Goal: Ask a question

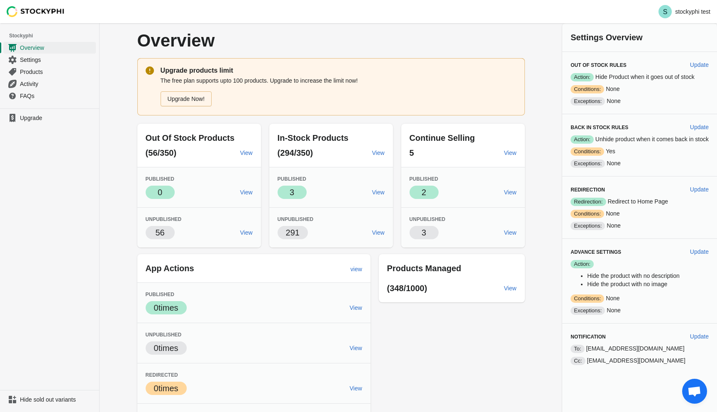
click at [691, 390] on span "Open chat" at bounding box center [694, 392] width 14 height 12
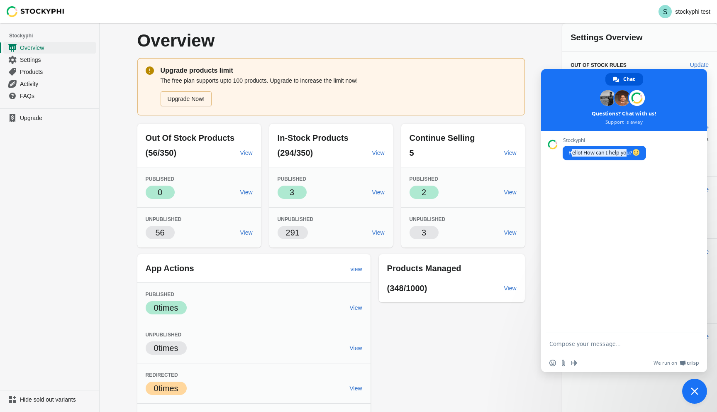
drag, startPoint x: 573, startPoint y: 153, endPoint x: 626, endPoint y: 153, distance: 53.1
click at [626, 153] on span "Hello! How can I help you?" at bounding box center [604, 152] width 72 height 7
click at [601, 193] on div "Stockyphi Hello! How can I help you?" at bounding box center [624, 232] width 166 height 202
drag, startPoint x: 606, startPoint y: 124, endPoint x: 661, endPoint y: 124, distance: 54.8
click at [661, 124] on span at bounding box center [624, 100] width 166 height 62
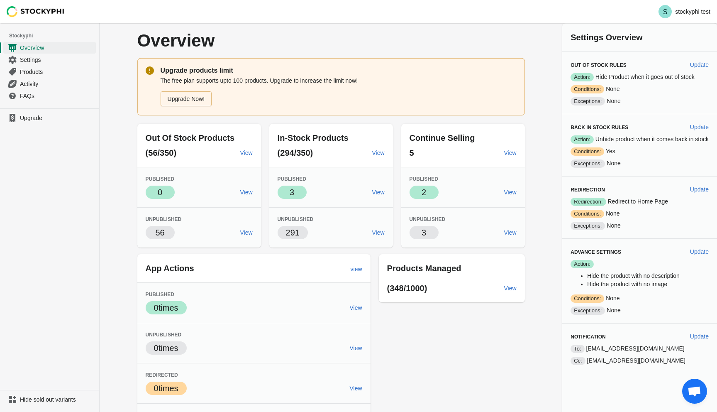
click at [689, 392] on span "Open chat" at bounding box center [694, 392] width 14 height 12
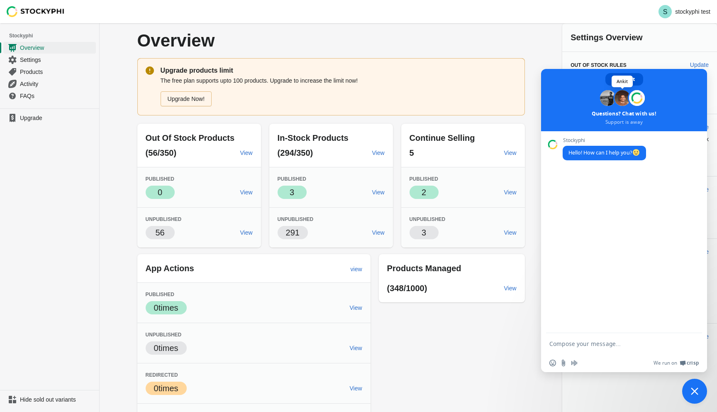
click at [619, 97] on span at bounding box center [622, 98] width 16 height 16
click at [634, 99] on span at bounding box center [637, 98] width 16 height 16
drag, startPoint x: 572, startPoint y: 151, endPoint x: 624, endPoint y: 151, distance: 51.9
click at [624, 151] on span "Hello! How can I help you?" at bounding box center [604, 152] width 72 height 7
drag, startPoint x: 638, startPoint y: 151, endPoint x: 592, endPoint y: 156, distance: 46.7
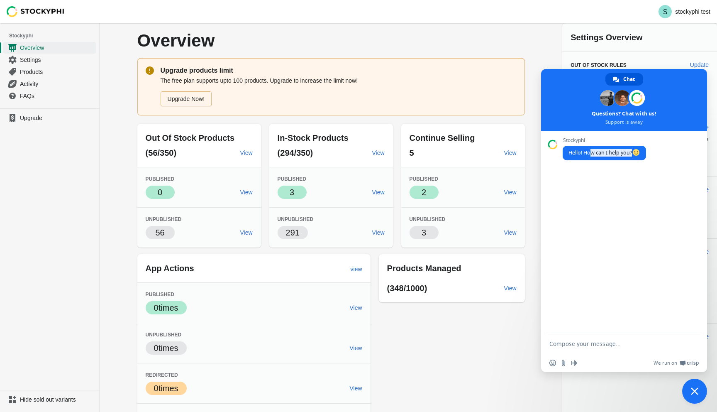
click at [592, 156] on span "Hello! How can I help you?" at bounding box center [604, 153] width 83 height 15
click at [589, 165] on div "Stockyphi Hello! How can I help you?" at bounding box center [632, 153] width 139 height 32
drag, startPoint x: 600, startPoint y: 119, endPoint x: 659, endPoint y: 119, distance: 59.3
click at [660, 119] on span at bounding box center [624, 100] width 166 height 62
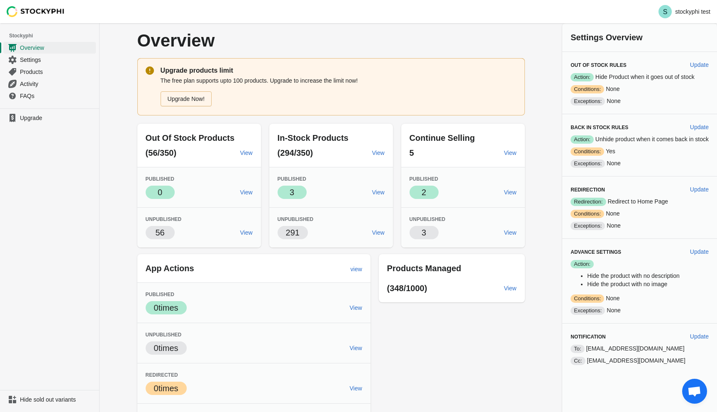
click at [700, 394] on span "Open chat" at bounding box center [694, 392] width 14 height 12
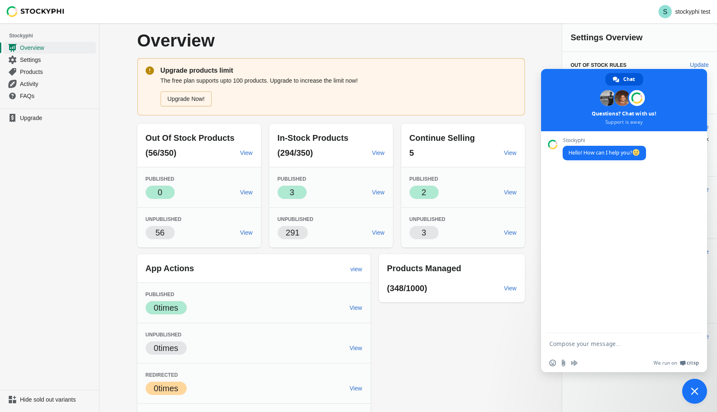
drag, startPoint x: 644, startPoint y: 123, endPoint x: 585, endPoint y: 178, distance: 80.5
click at [585, 178] on div "Chat Raj Ankit Questions? Chat with us! Support is away Stockyphi Hello! How ca…" at bounding box center [624, 220] width 166 height 303
click at [592, 155] on span "Hello! How can I help you?" at bounding box center [604, 152] width 72 height 7
click at [580, 344] on textarea "Compose your message..." at bounding box center [614, 343] width 131 height 7
click at [687, 361] on span "Crisp" at bounding box center [693, 362] width 12 height 7
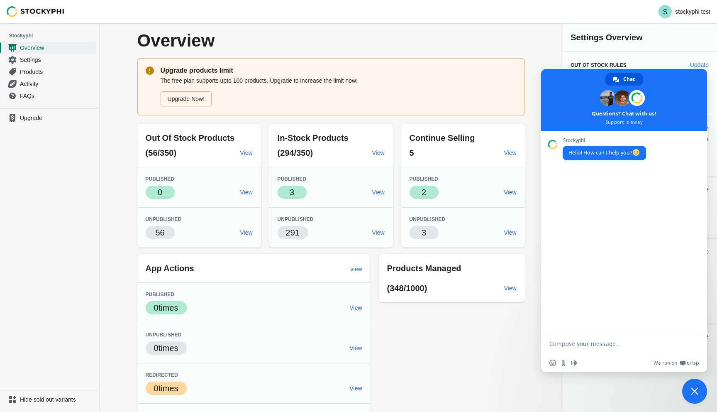
click at [697, 395] on span "Close chat" at bounding box center [694, 390] width 25 height 25
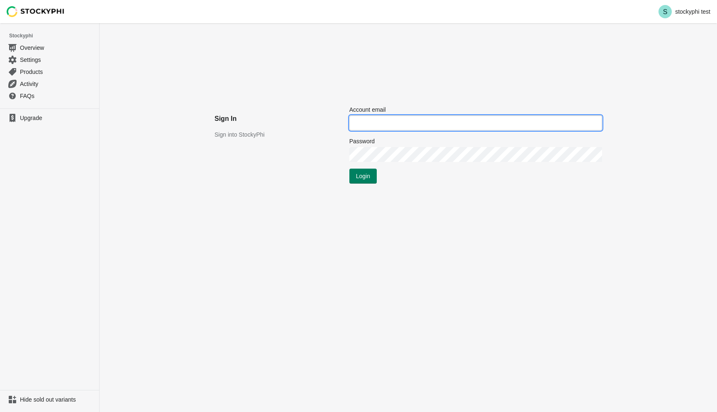
click at [374, 124] on input "Account email" at bounding box center [475, 122] width 253 height 15
type input "[EMAIL_ADDRESS][DOMAIN_NAME]"
click at [349, 23] on button "Submit" at bounding box center [361, 27] width 24 height 9
